Goal: Transaction & Acquisition: Book appointment/travel/reservation

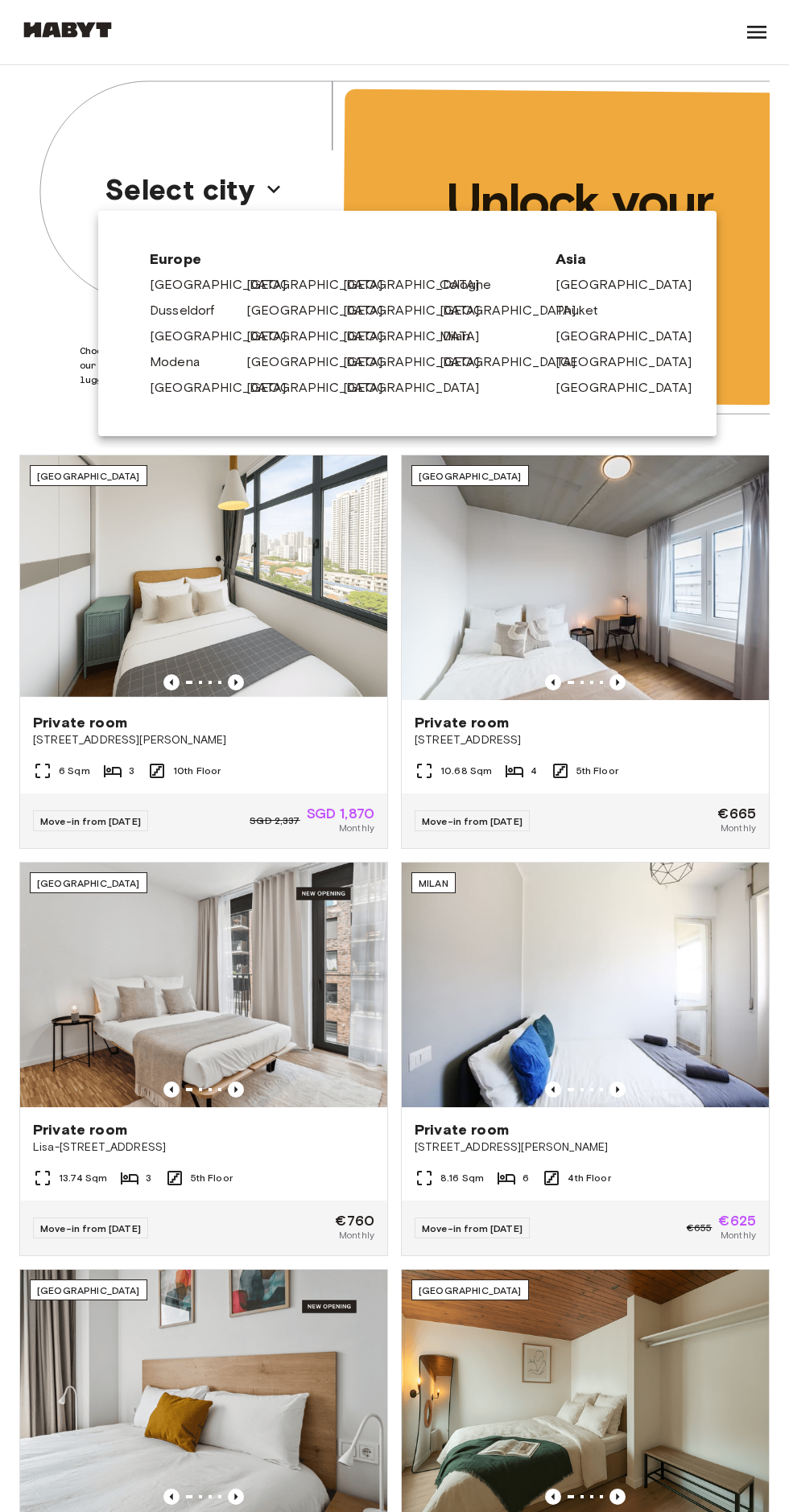
click at [254, 281] on link "[GEOGRAPHIC_DATA]" at bounding box center [323, 285] width 153 height 20
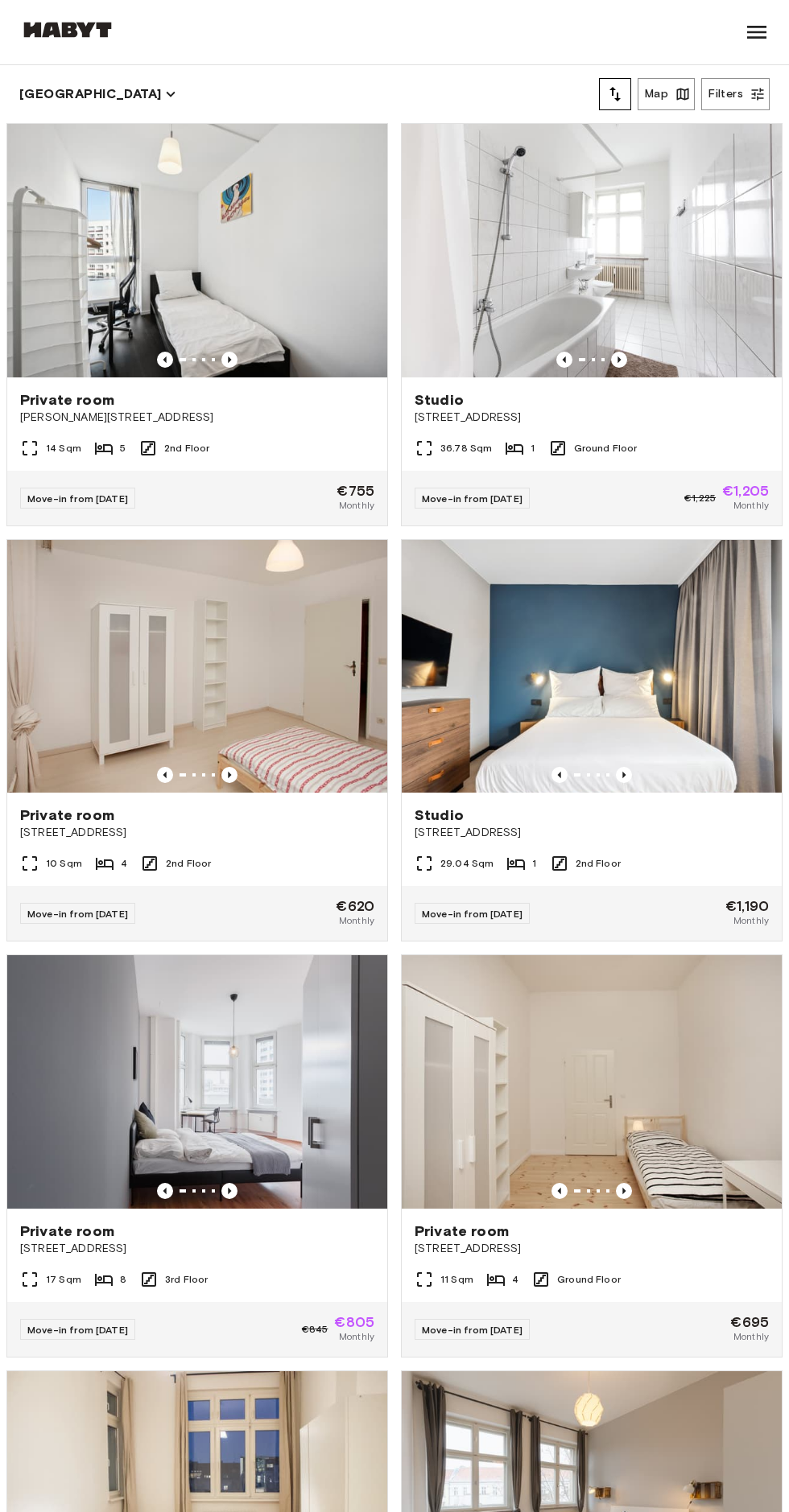
click at [644, 873] on div "29.04 Sqm 1 2nd Floor" at bounding box center [592, 870] width 380 height 32
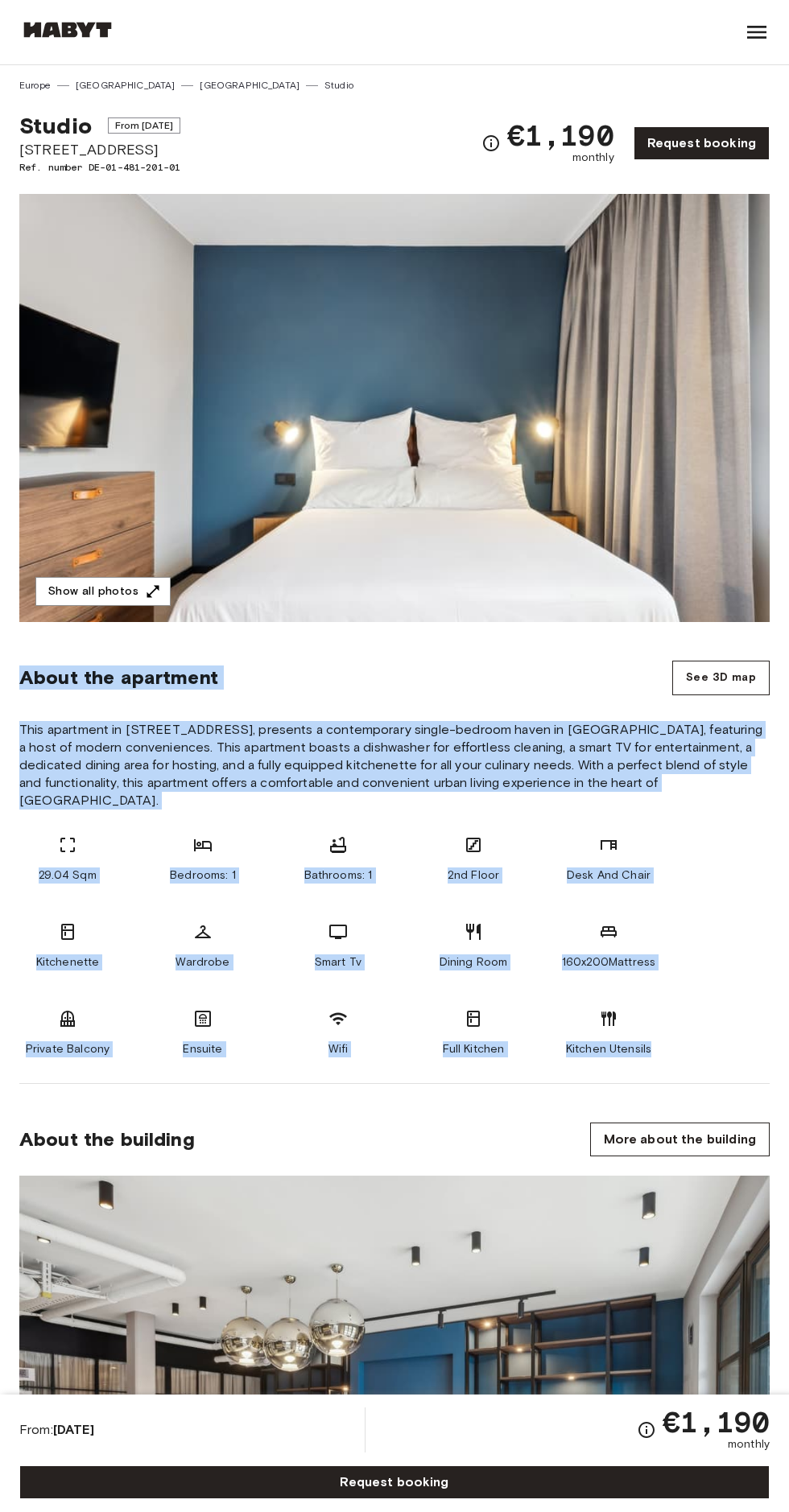
copy section "About the apartment See 3D map This apartment in Fischerstrasse 10, presents a …"
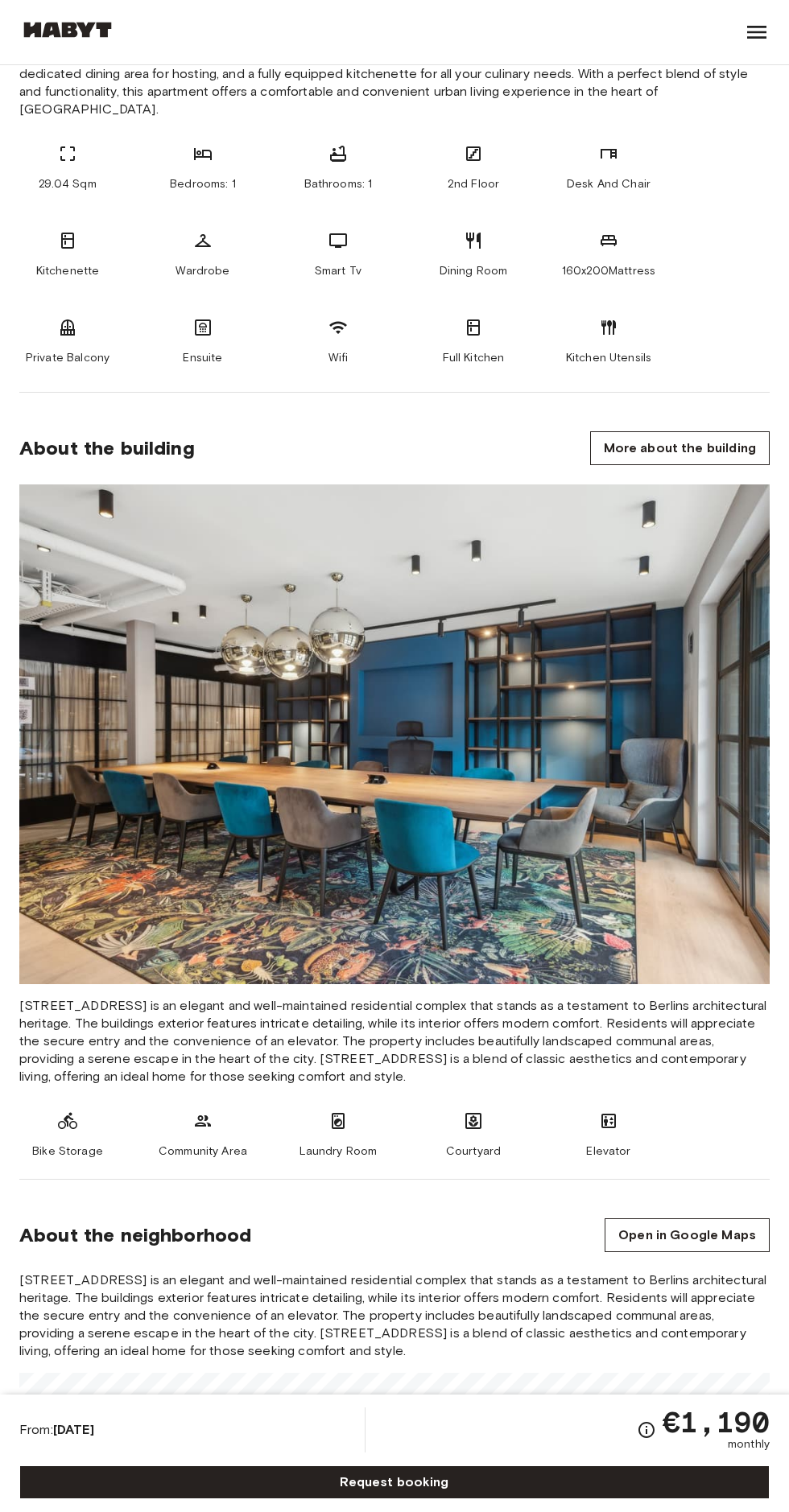
scroll to position [719, 0]
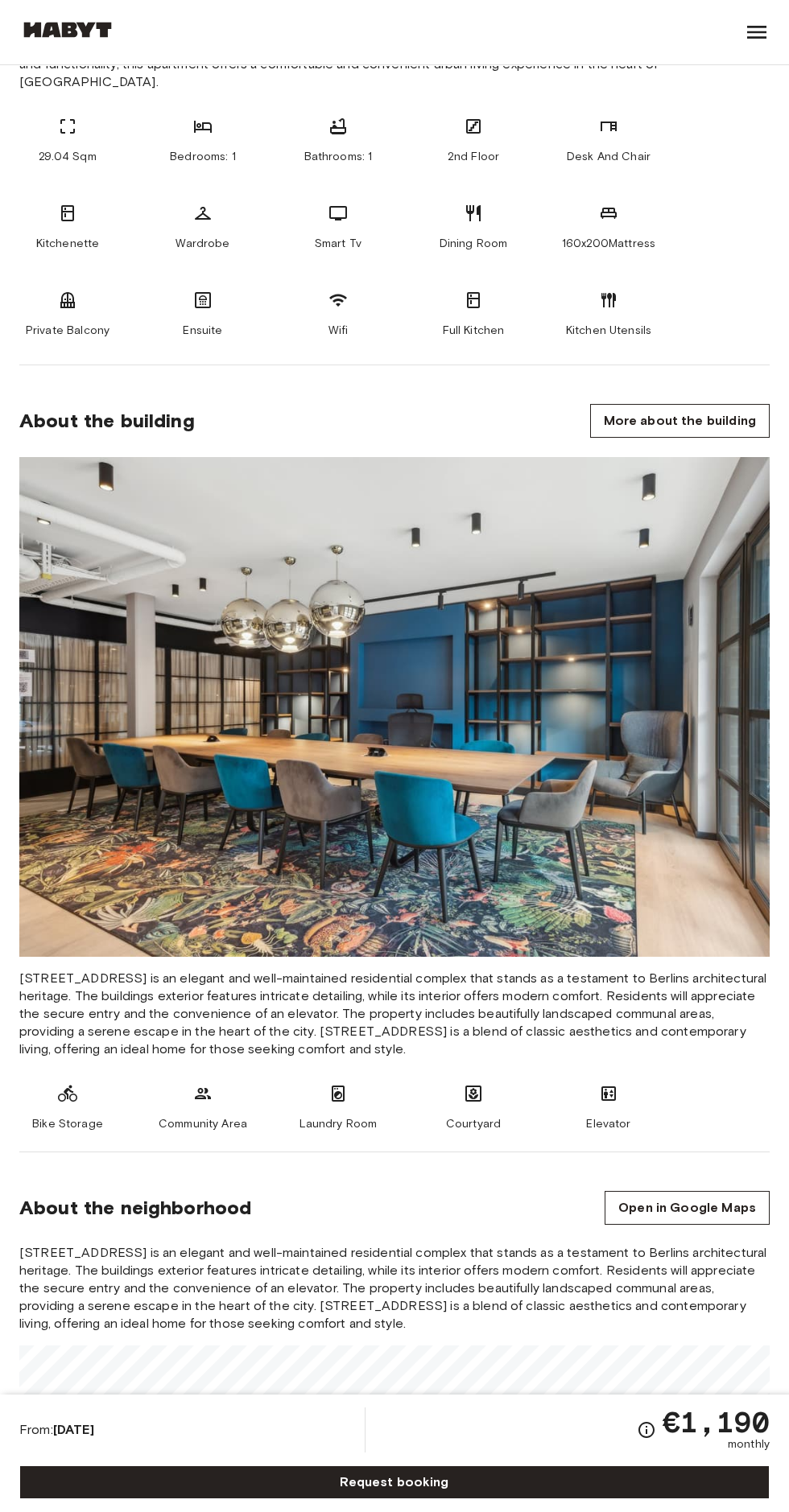
click at [39, 970] on span "Fischerstraße 10 is an elegant and well-maintained residential complex that sta…" at bounding box center [395, 1014] width 751 height 88
click at [47, 970] on span "Fischerstraße 10 is an elegant and well-maintained residential complex that sta…" at bounding box center [395, 1014] width 751 height 88
click at [45, 970] on span "Fischerstraße 10 is an elegant and well-maintained residential complex that sta…" at bounding box center [395, 1014] width 751 height 88
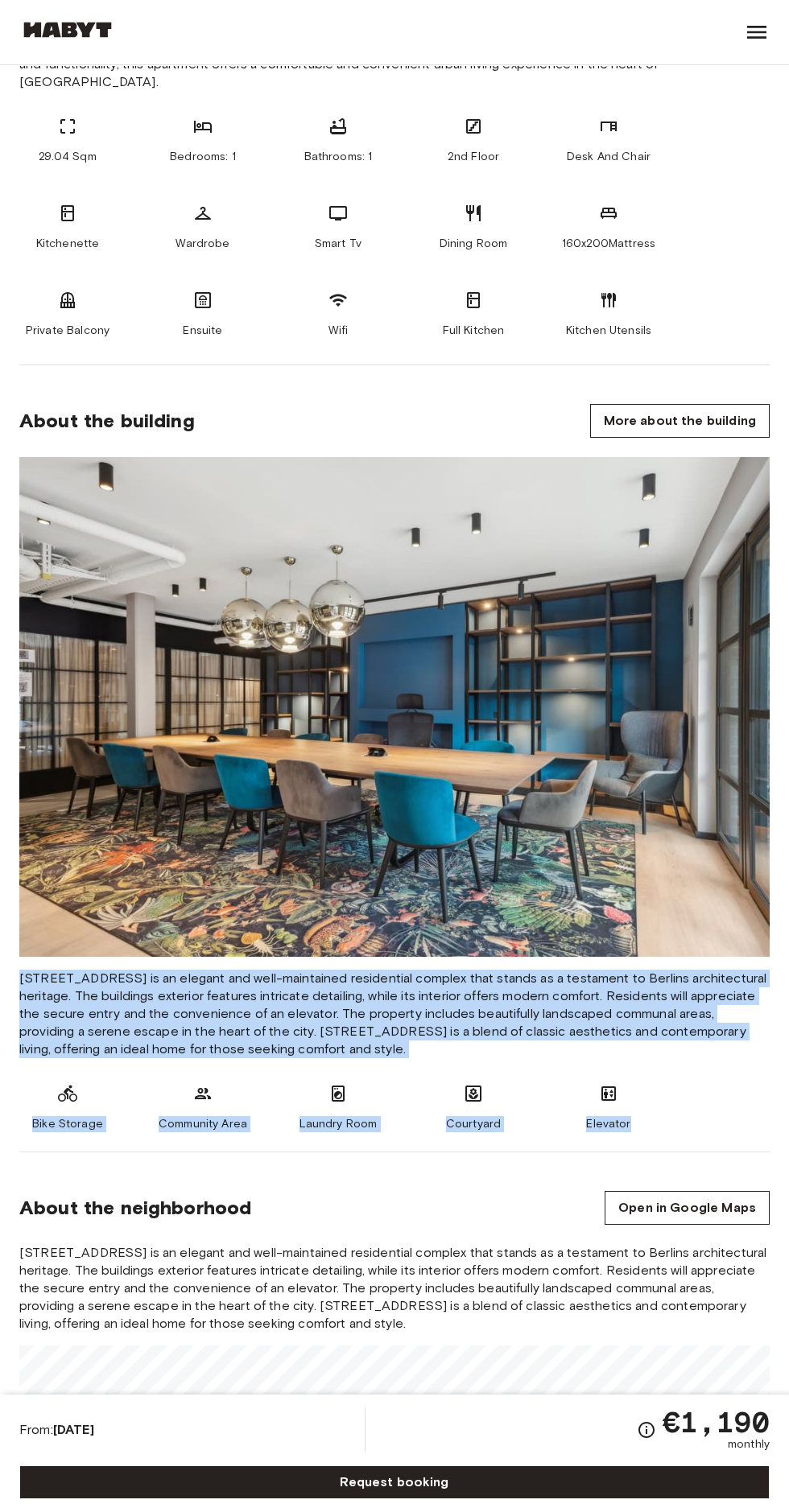
copy div "Fischerstraße 10 is an elegant and well-maintained residential complex that sta…"
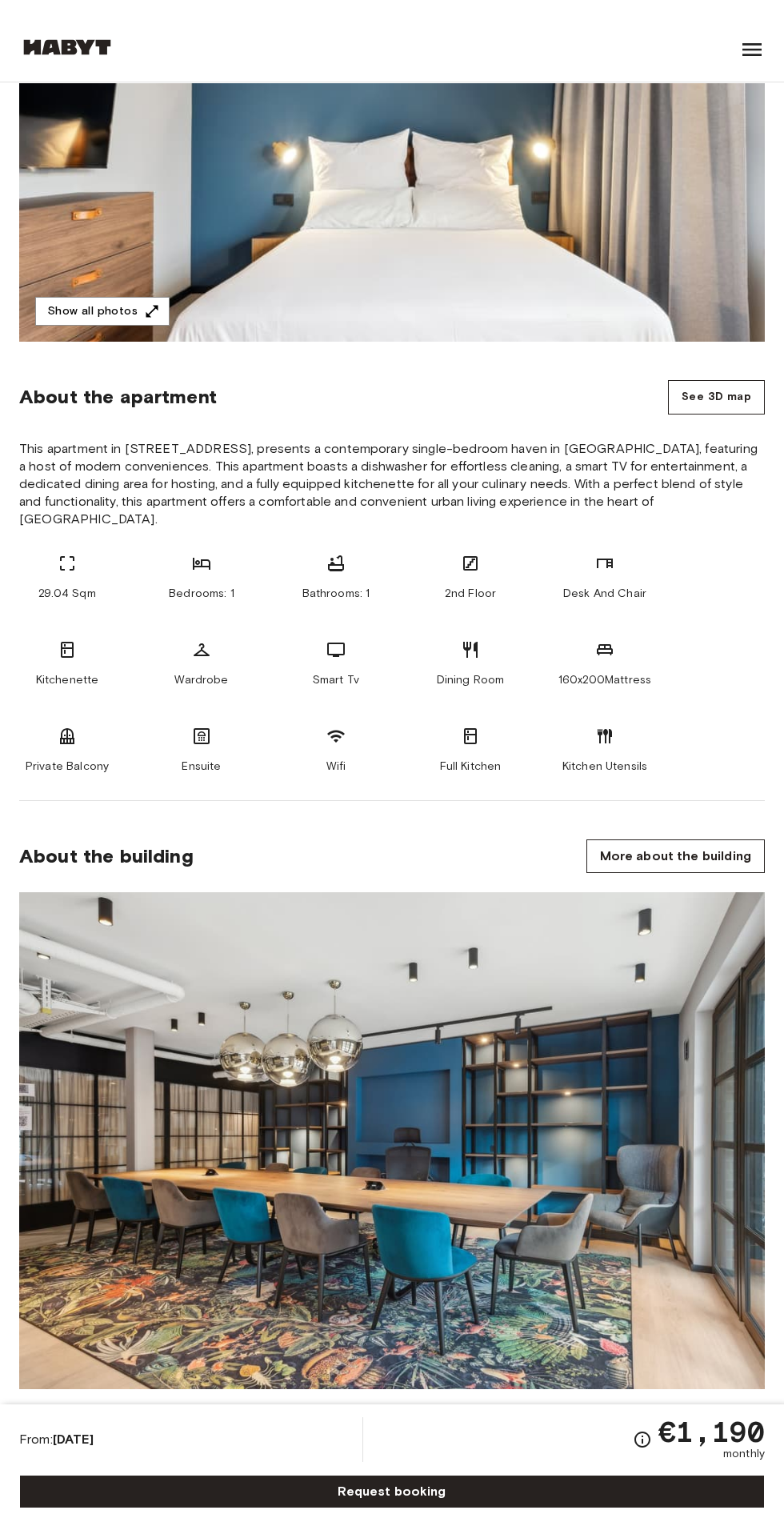
scroll to position [0, 0]
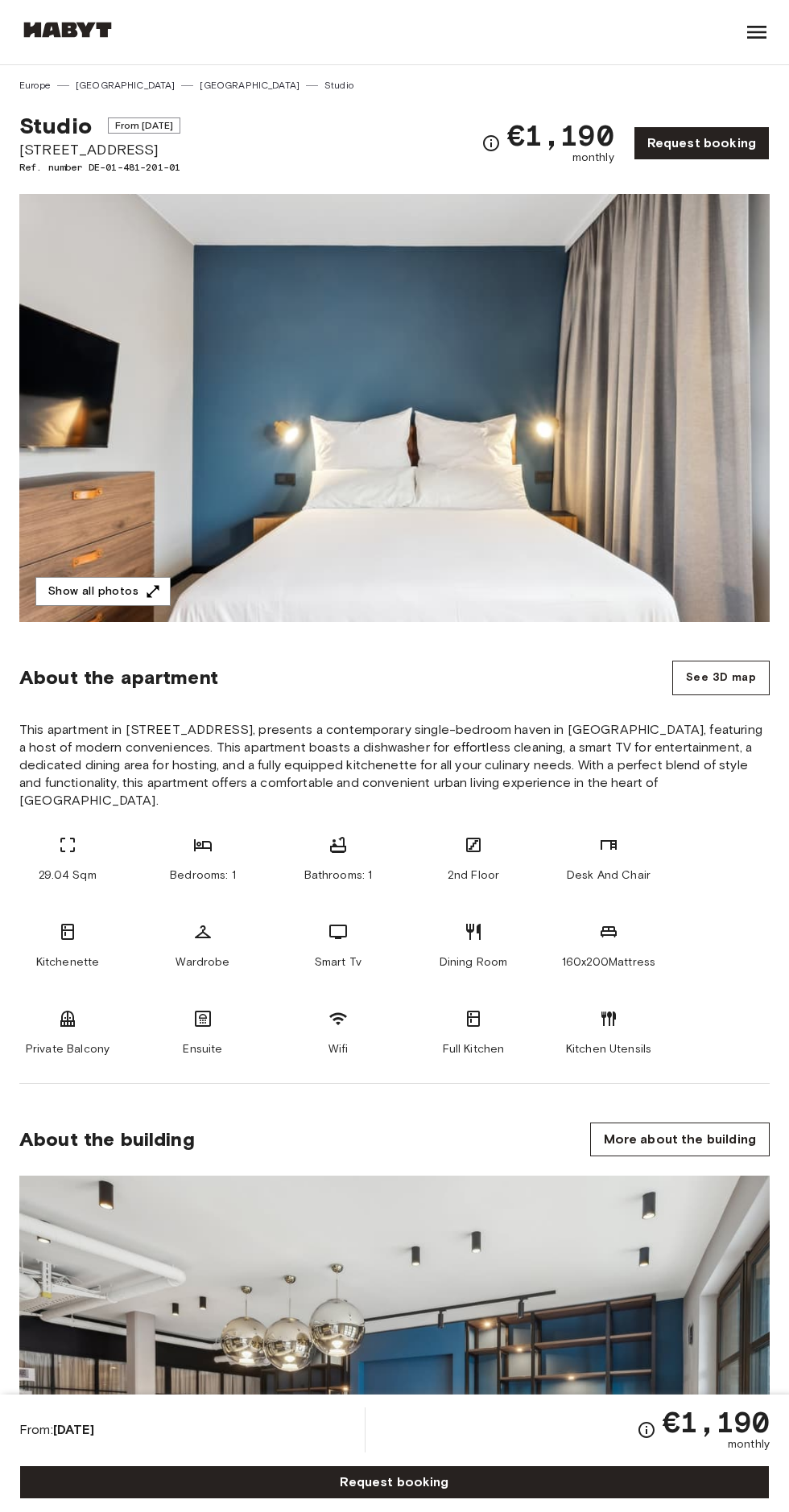
click at [95, 589] on button "Show all photos" at bounding box center [103, 591] width 135 height 29
